Goal: Task Accomplishment & Management: Complete application form

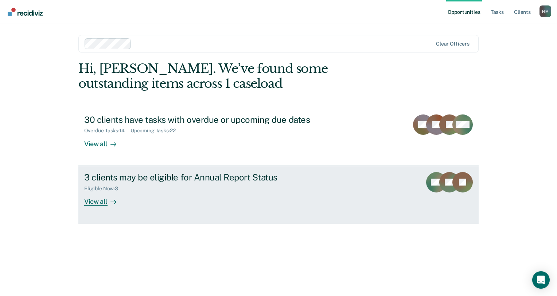
click at [90, 202] on div "View all" at bounding box center [104, 198] width 41 height 14
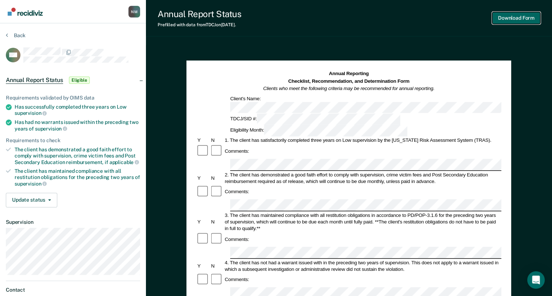
click at [500, 17] on button "Download Form" at bounding box center [516, 18] width 48 height 12
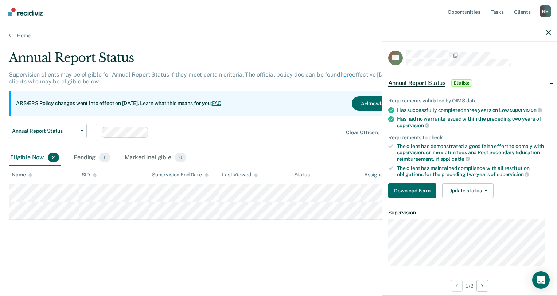
click at [549, 35] on div at bounding box center [470, 32] width 174 height 18
click at [549, 31] on icon "button" at bounding box center [548, 32] width 5 height 5
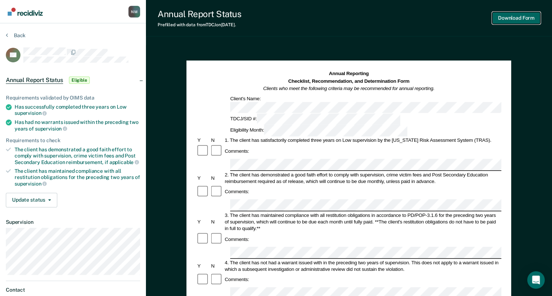
click at [510, 21] on button "Download Form" at bounding box center [516, 18] width 48 height 12
click at [514, 18] on button "Download Form" at bounding box center [516, 18] width 48 height 12
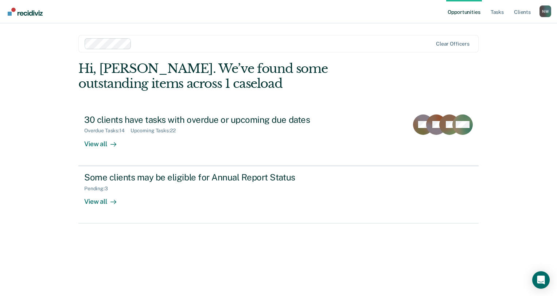
click at [100, 142] on div "View all" at bounding box center [104, 141] width 41 height 14
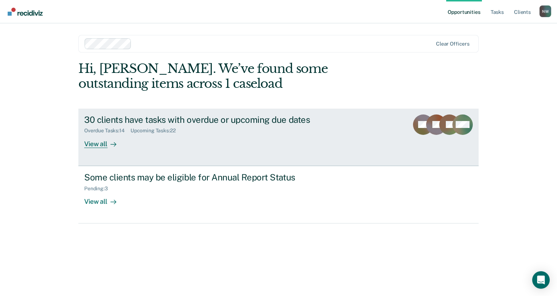
click at [100, 139] on div "View all" at bounding box center [104, 141] width 41 height 14
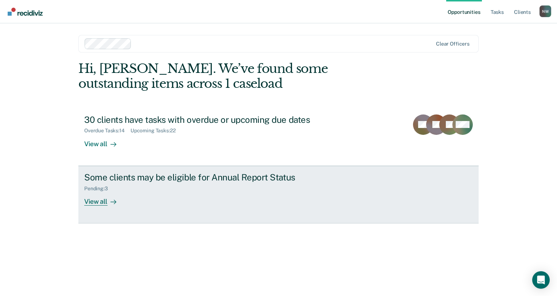
click at [99, 203] on div "View all" at bounding box center [104, 198] width 41 height 14
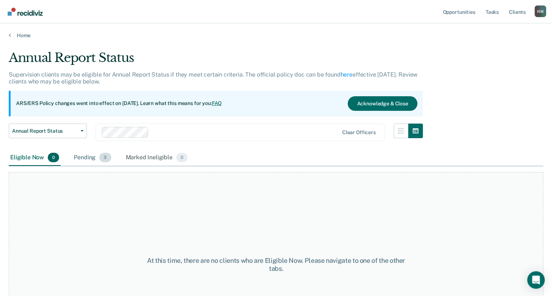
click at [104, 156] on span "3" at bounding box center [105, 157] width 12 height 9
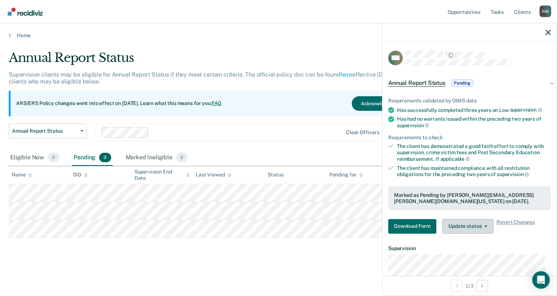
click at [469, 224] on button "Update status" at bounding box center [467, 226] width 51 height 15
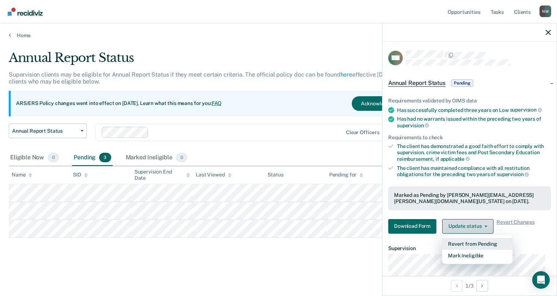
click at [476, 256] on button "Mark Ineligible" at bounding box center [477, 256] width 70 height 12
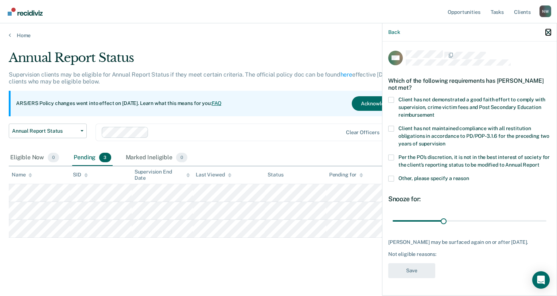
click at [550, 32] on icon "button" at bounding box center [548, 32] width 5 height 5
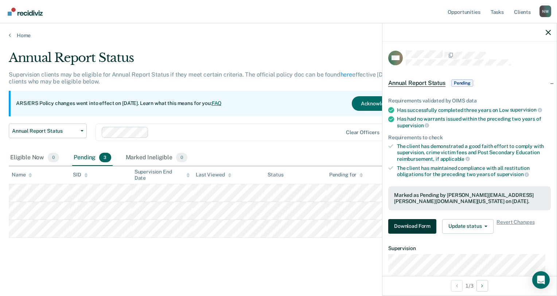
click at [417, 226] on button "Download Form" at bounding box center [412, 226] width 48 height 15
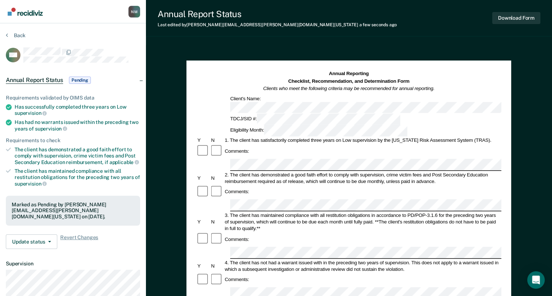
scroll to position [36, 0]
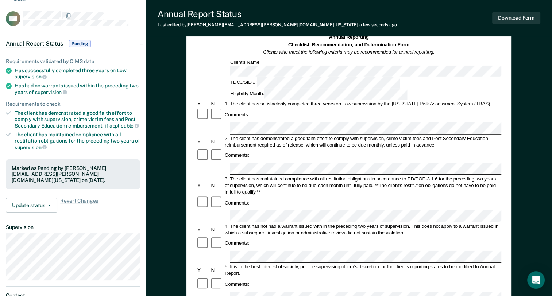
click at [256, 197] on form "Annual Reporting Checklist, Recommendation, and Determination Form Clients who …" at bounding box center [348, 291] width 305 height 514
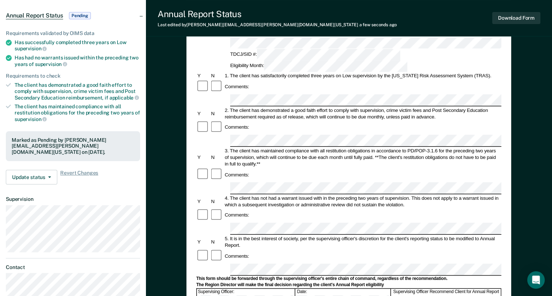
scroll to position [73, 0]
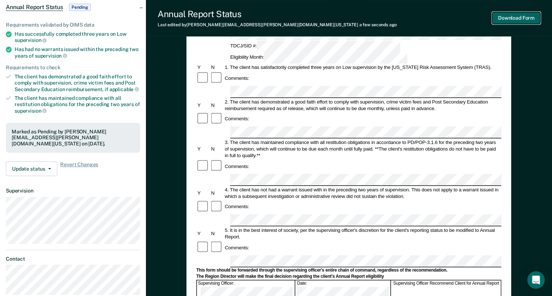
click at [510, 18] on button "Download Form" at bounding box center [516, 18] width 48 height 12
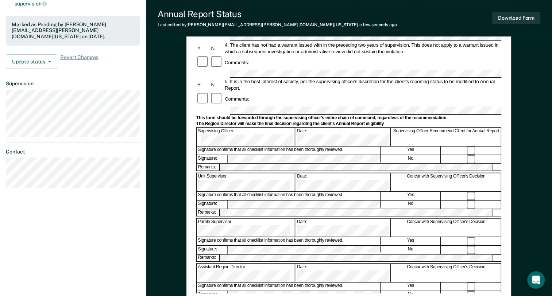
scroll to position [25, 0]
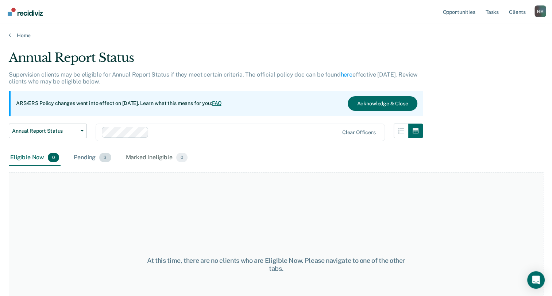
click at [94, 155] on div "Pending 3" at bounding box center [92, 158] width 40 height 16
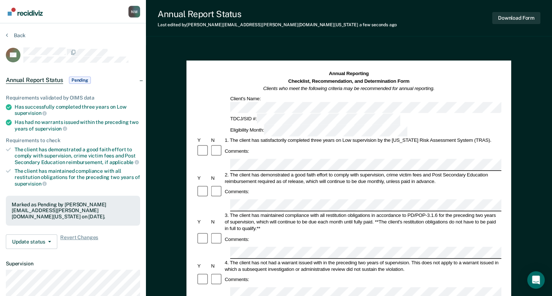
scroll to position [109, 0]
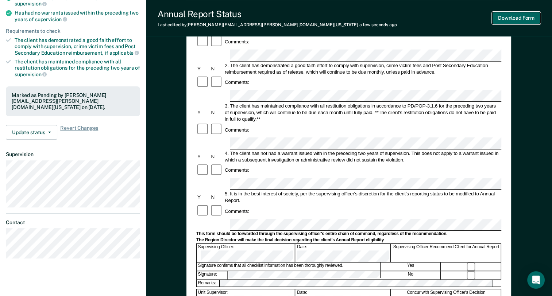
click at [518, 18] on button "Download Form" at bounding box center [516, 18] width 48 height 12
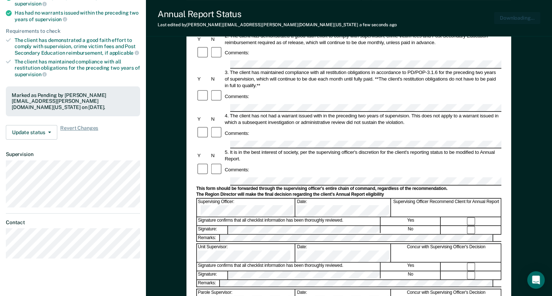
scroll to position [0, 0]
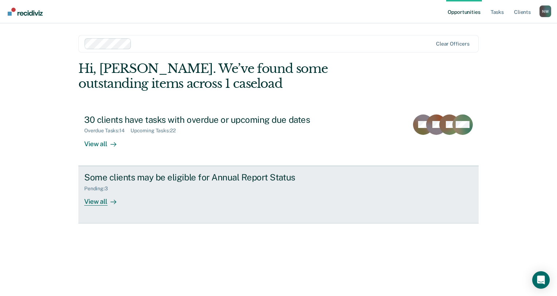
click at [95, 197] on div "View all" at bounding box center [104, 198] width 41 height 14
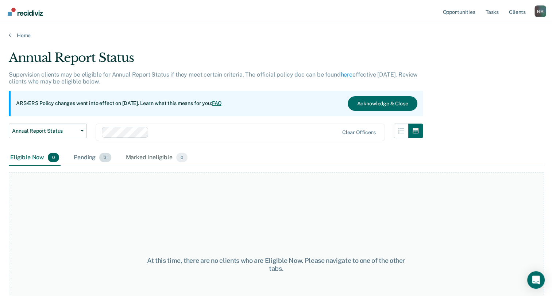
click at [105, 155] on span "3" at bounding box center [105, 157] width 12 height 9
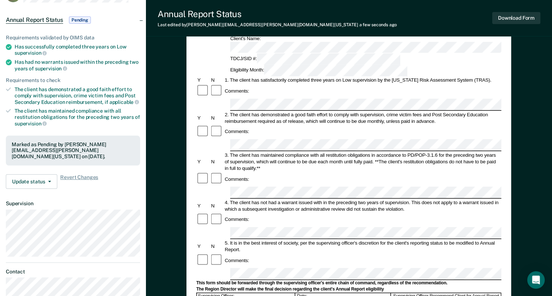
scroll to position [73, 0]
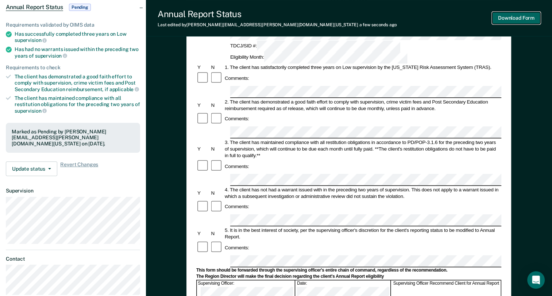
click at [506, 18] on button "Download Form" at bounding box center [516, 18] width 48 height 12
